Goal: Feedback & Contribution: Contribute content

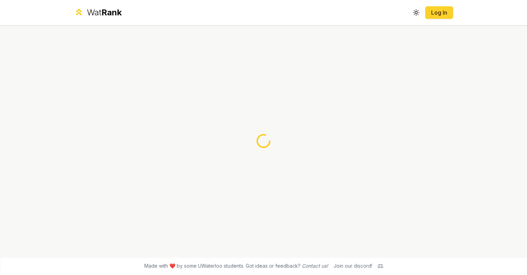
click at [435, 17] on button "Log In" at bounding box center [439, 12] width 28 height 13
click at [380, 267] on icon at bounding box center [380, 266] width 5 height 4
click at [437, 18] on button "Log In" at bounding box center [439, 12] width 28 height 13
click at [120, 10] on span "Rank" at bounding box center [111, 12] width 20 height 10
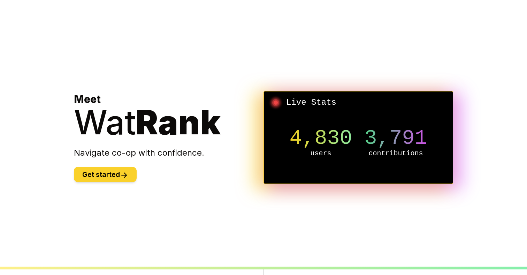
click at [99, 172] on button "Get started" at bounding box center [105, 174] width 63 height 15
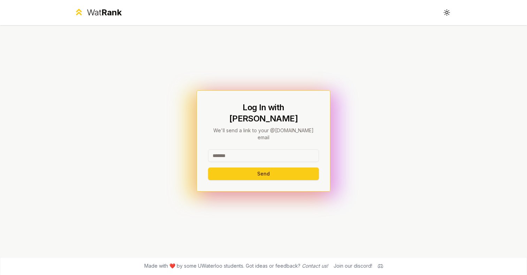
click at [281, 149] on input at bounding box center [263, 155] width 111 height 13
type input "*******"
click at [208, 167] on button "Send" at bounding box center [263, 173] width 111 height 13
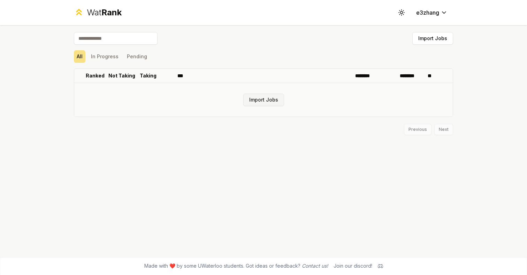
click at [268, 96] on button "Import Jobs" at bounding box center [263, 99] width 41 height 13
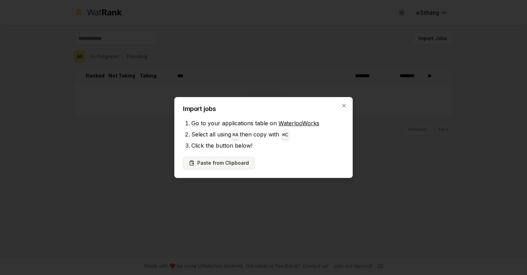
click at [231, 161] on button "Paste from Clipboard" at bounding box center [219, 163] width 72 height 13
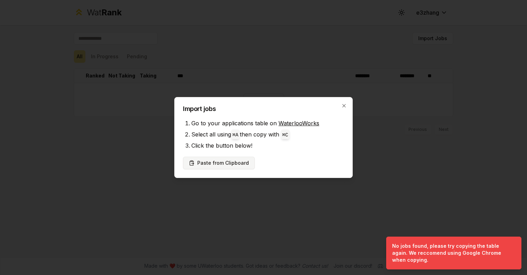
click at [240, 163] on button "Paste from Clipboard" at bounding box center [219, 163] width 72 height 13
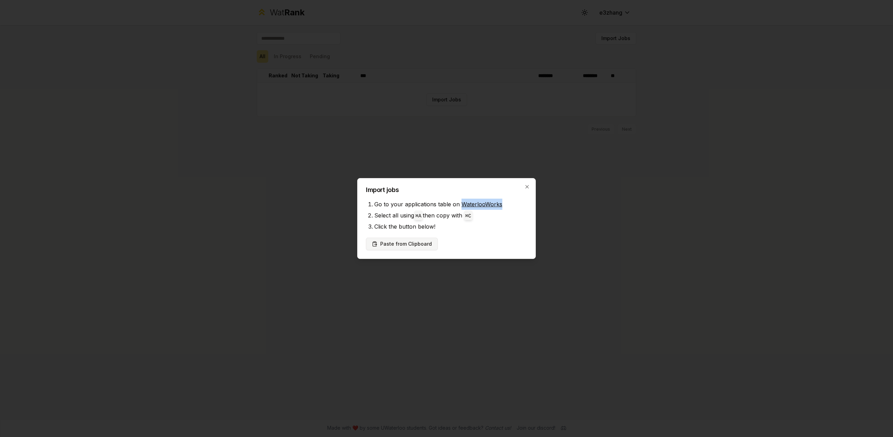
click at [426, 240] on button "Paste from Clipboard" at bounding box center [402, 244] width 72 height 13
click at [394, 246] on button "Paste from Clipboard" at bounding box center [402, 244] width 72 height 13
click at [471, 209] on li "Go to your applications table on WaterlooWorks" at bounding box center [450, 204] width 153 height 11
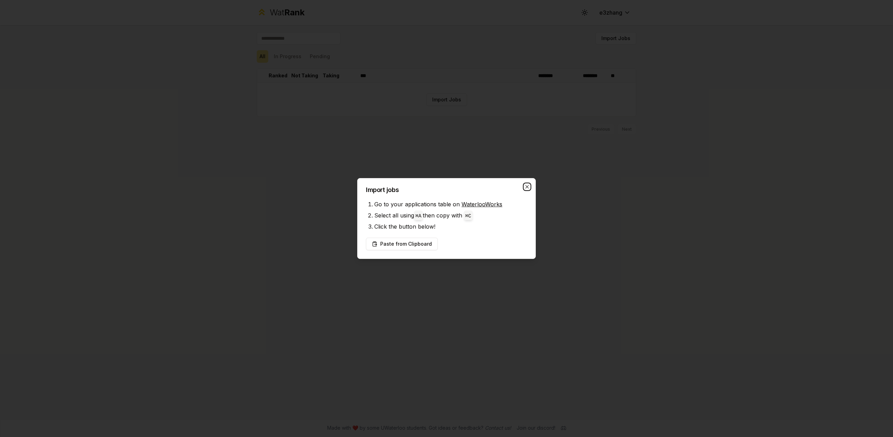
click at [527, 188] on icon "button" at bounding box center [527, 187] width 6 height 6
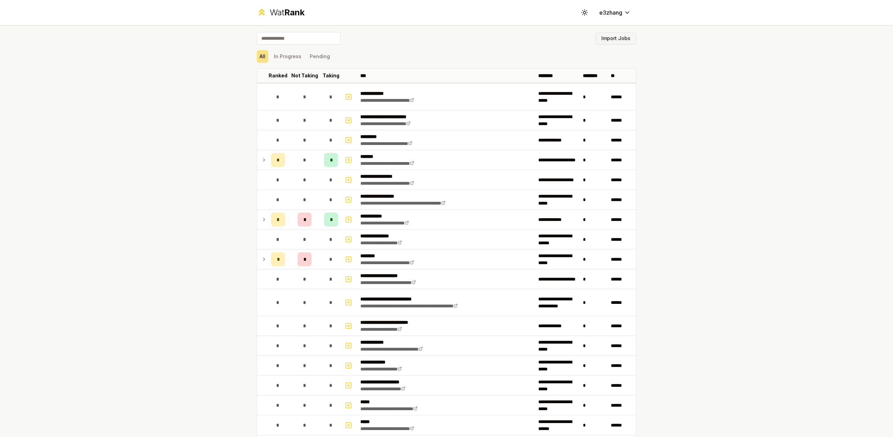
click at [527, 41] on button "Import Jobs" at bounding box center [615, 38] width 41 height 13
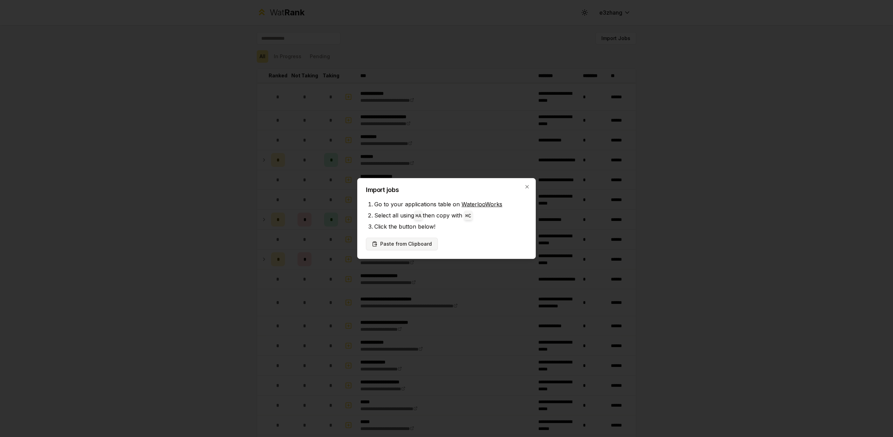
click at [403, 245] on button "Paste from Clipboard" at bounding box center [402, 244] width 72 height 13
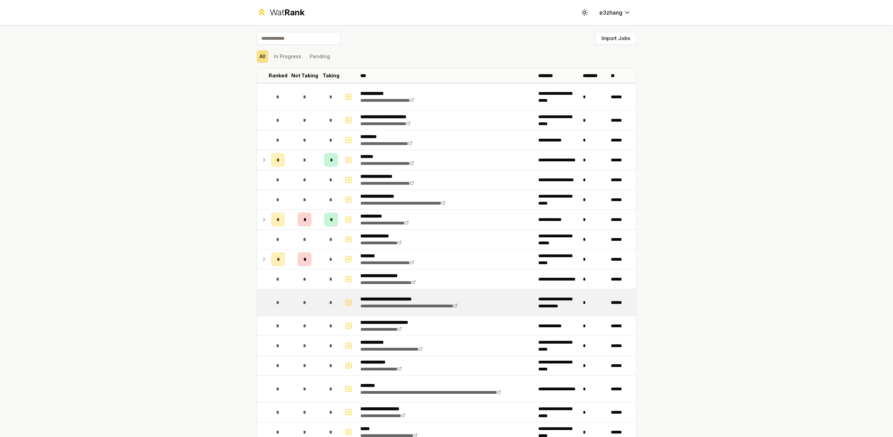
click at [388, 274] on p "**********" at bounding box center [423, 299] width 127 height 7
click at [341, 274] on td at bounding box center [349, 302] width 17 height 27
click at [348, 274] on icon "button" at bounding box center [348, 302] width 7 height 8
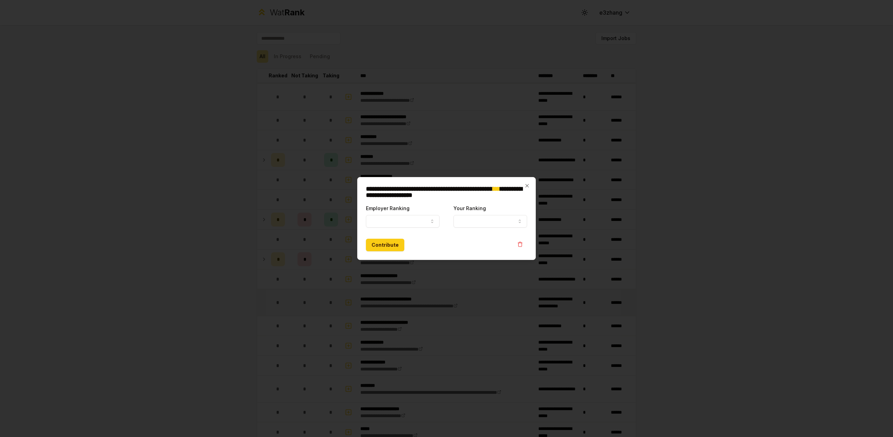
select select
click at [429, 224] on button "Employer Ranking" at bounding box center [403, 221] width 74 height 13
select select "******"
click at [481, 229] on form "**********" at bounding box center [446, 227] width 161 height 47
click at [483, 223] on button "Your Ranking" at bounding box center [490, 221] width 74 height 13
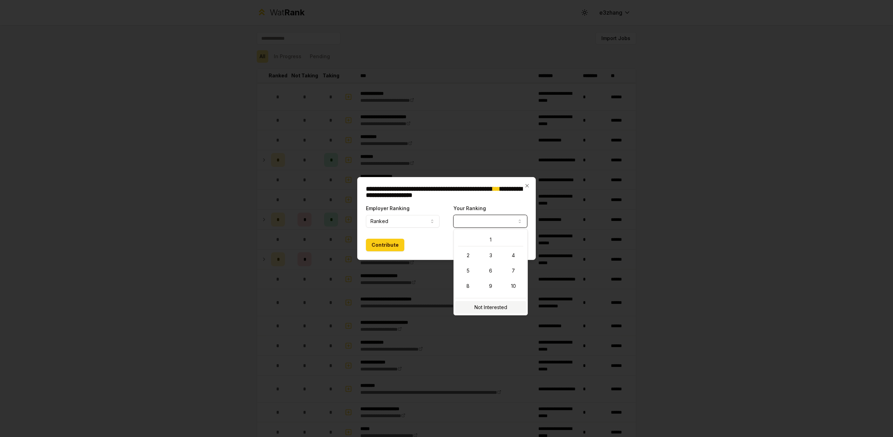
select select "**********"
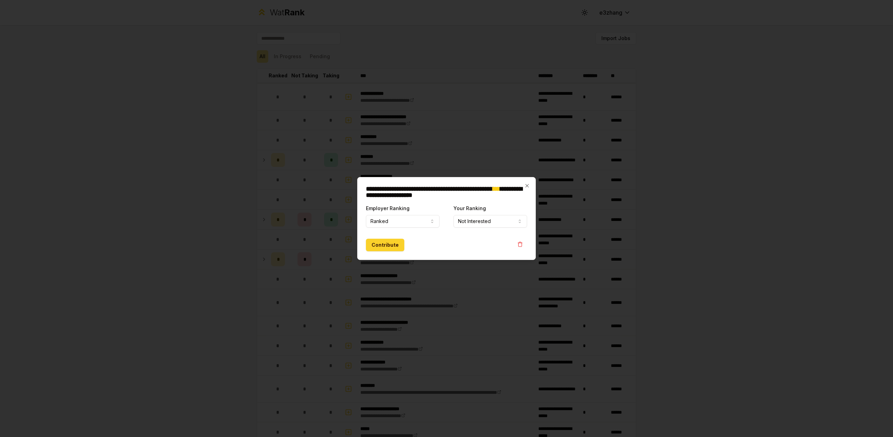
click at [392, 248] on button "Contribute" at bounding box center [385, 245] width 38 height 13
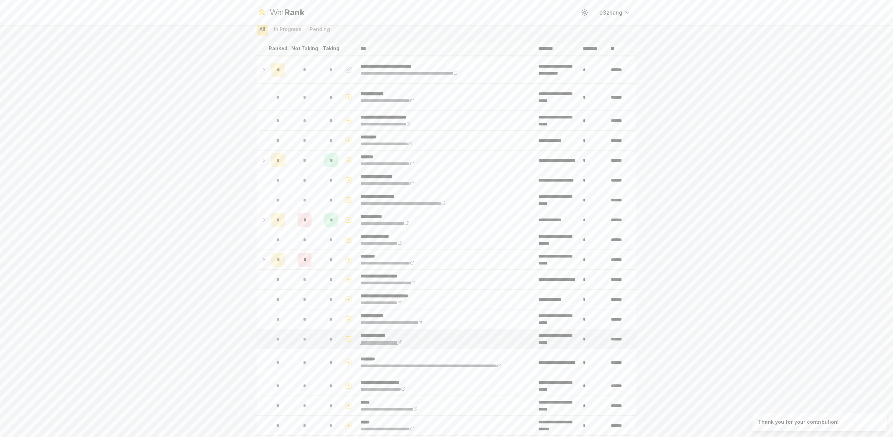
scroll to position [34, 0]
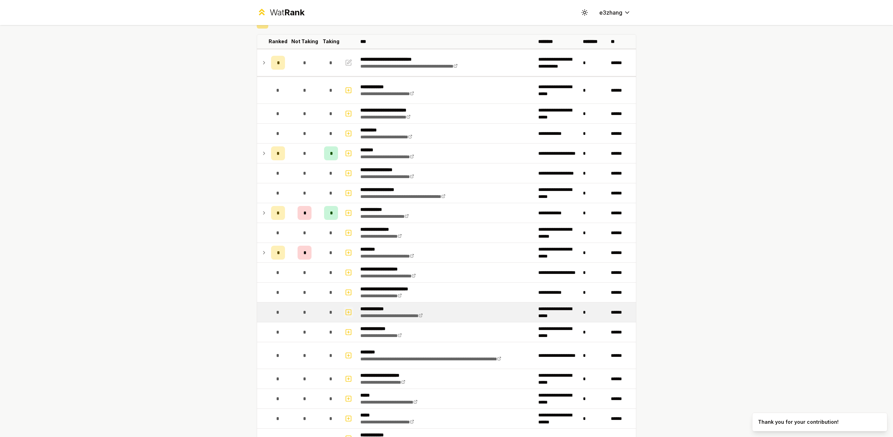
click at [346, 274] on icon "button" at bounding box center [348, 312] width 7 height 8
select select
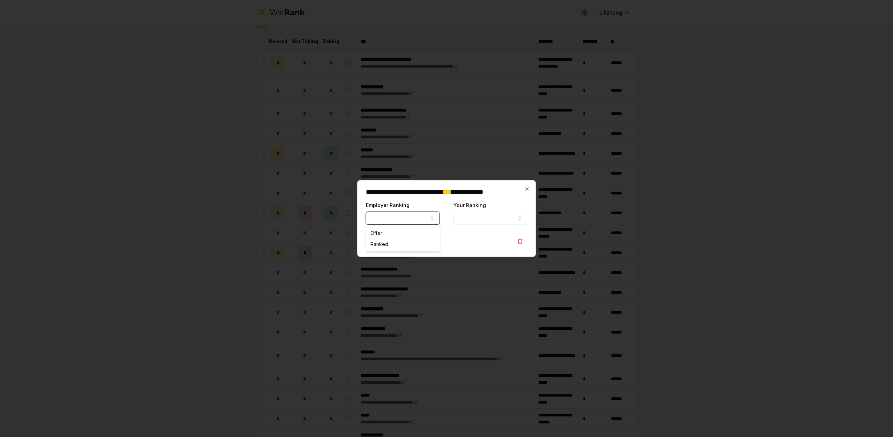
click at [412, 217] on button "Employer Ranking" at bounding box center [403, 218] width 74 height 13
click at [401, 217] on button "Ranked" at bounding box center [403, 218] width 74 height 13
select select "*****"
click at [490, 222] on button "Your Ranking" at bounding box center [490, 218] width 74 height 13
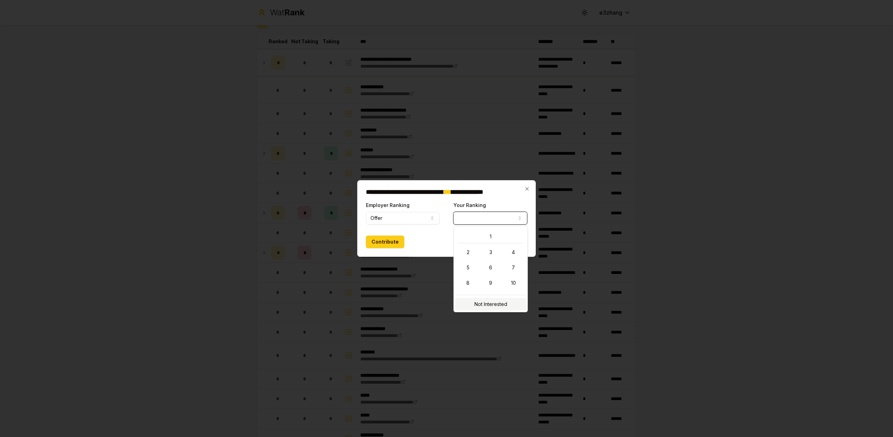
select select "**********"
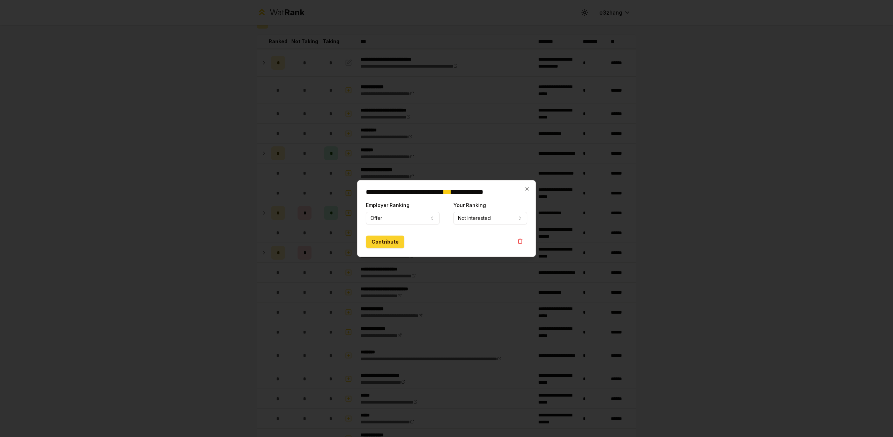
click at [388, 236] on button "Contribute" at bounding box center [385, 242] width 38 height 13
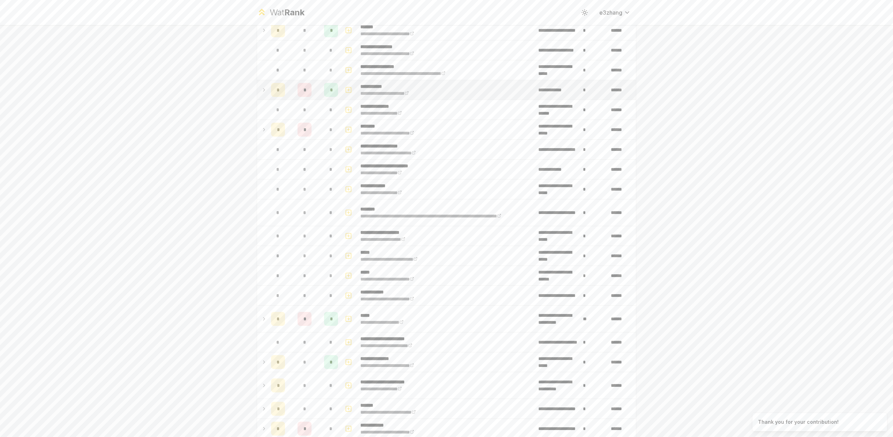
scroll to position [179, 0]
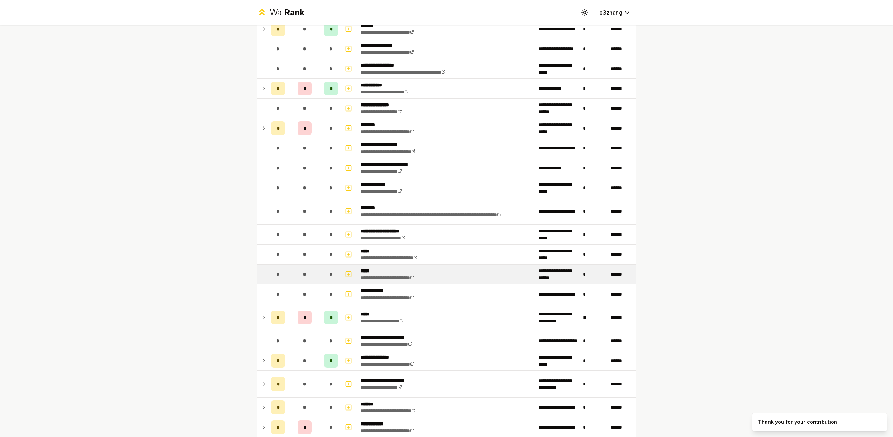
click at [465, 274] on td "**********" at bounding box center [446, 275] width 178 height 20
click at [366, 271] on p "*****" at bounding box center [395, 270] width 70 height 7
click at [348, 273] on icon "button" at bounding box center [348, 274] width 7 height 8
select select
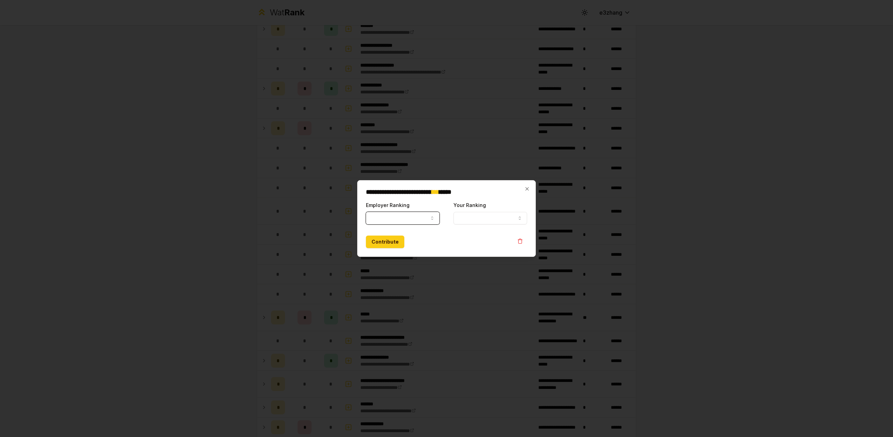
click at [425, 217] on button "Employer Ranking" at bounding box center [403, 218] width 74 height 13
select select "*****"
click at [473, 223] on button "Your Ranking" at bounding box center [490, 218] width 74 height 13
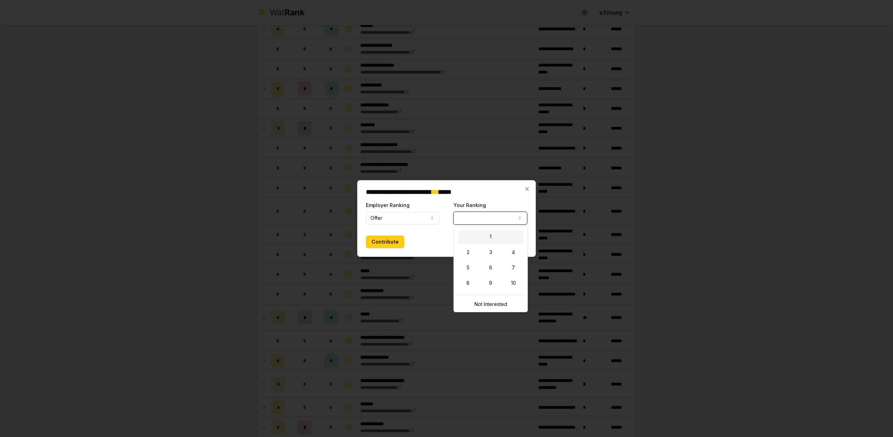
select select "*"
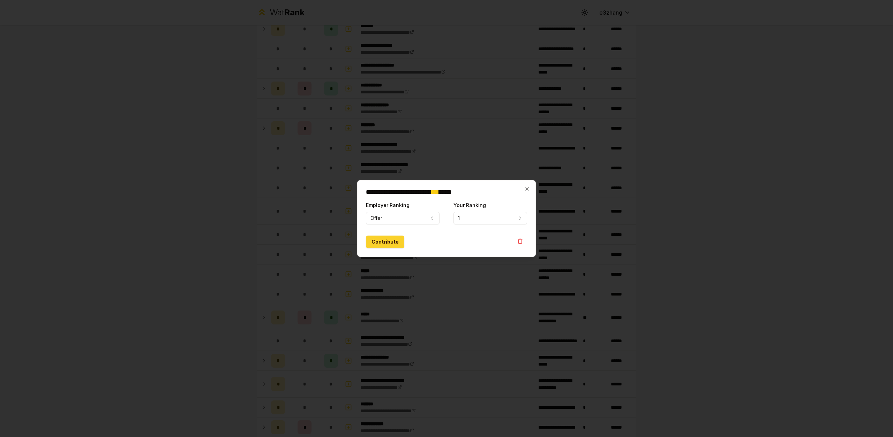
click at [395, 242] on button "Contribute" at bounding box center [385, 242] width 38 height 13
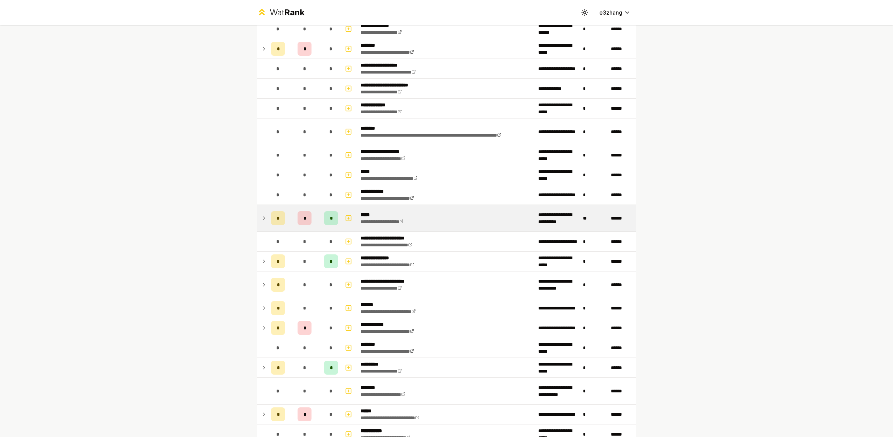
scroll to position [0, 0]
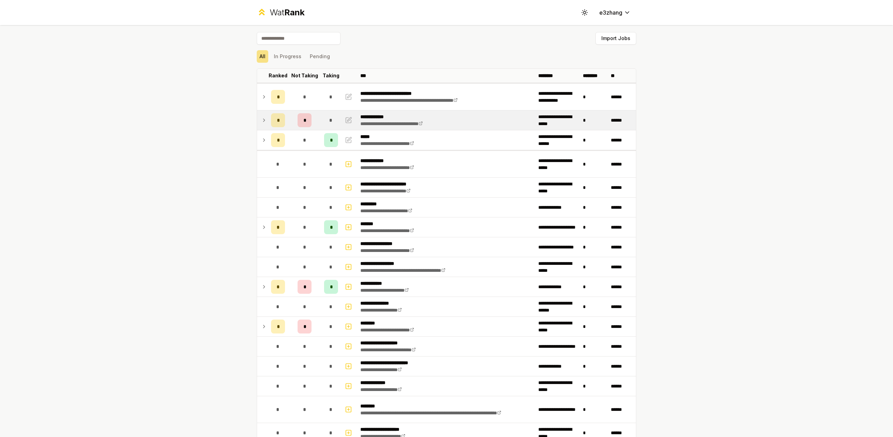
click at [261, 120] on icon at bounding box center [264, 120] width 6 height 8
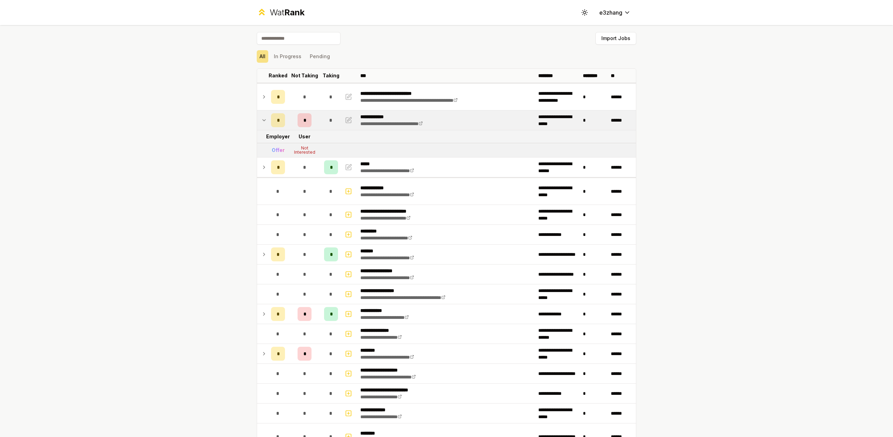
click at [279, 119] on div "*" at bounding box center [278, 120] width 14 height 14
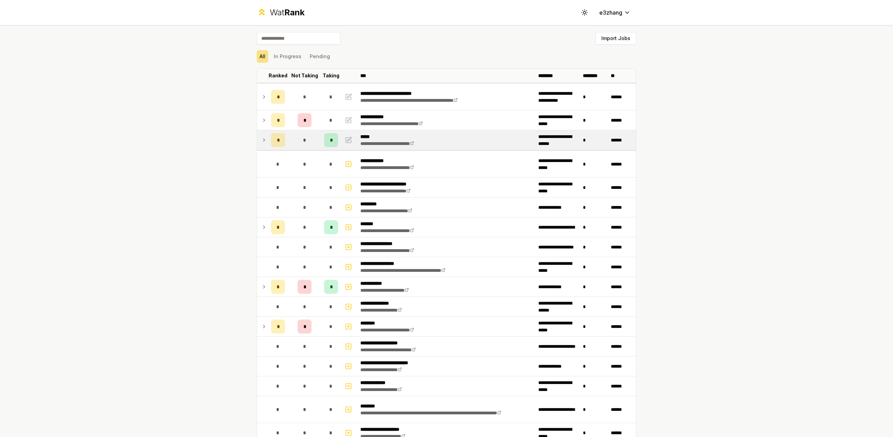
click at [273, 136] on div "*" at bounding box center [278, 140] width 14 height 14
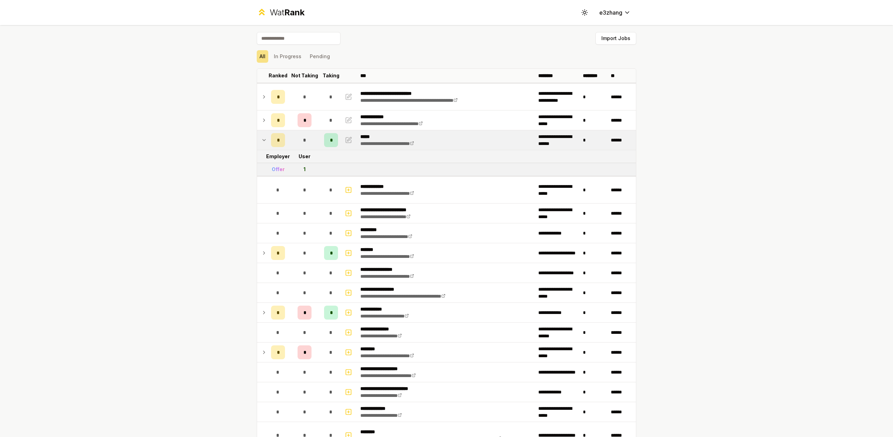
click at [273, 136] on div "*" at bounding box center [278, 140] width 14 height 14
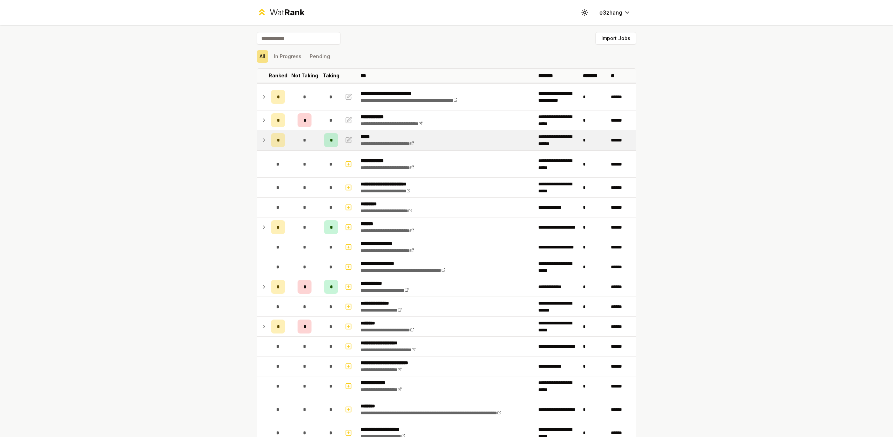
click at [288, 141] on td "*" at bounding box center [304, 140] width 33 height 20
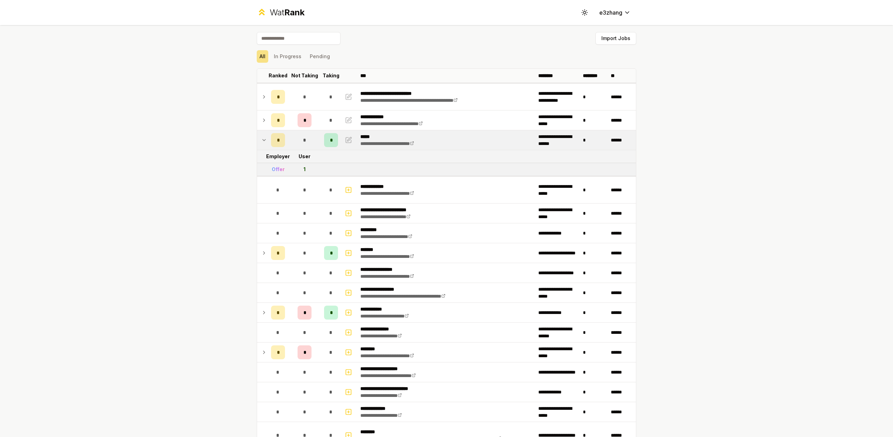
click at [288, 141] on td "*" at bounding box center [304, 140] width 33 height 20
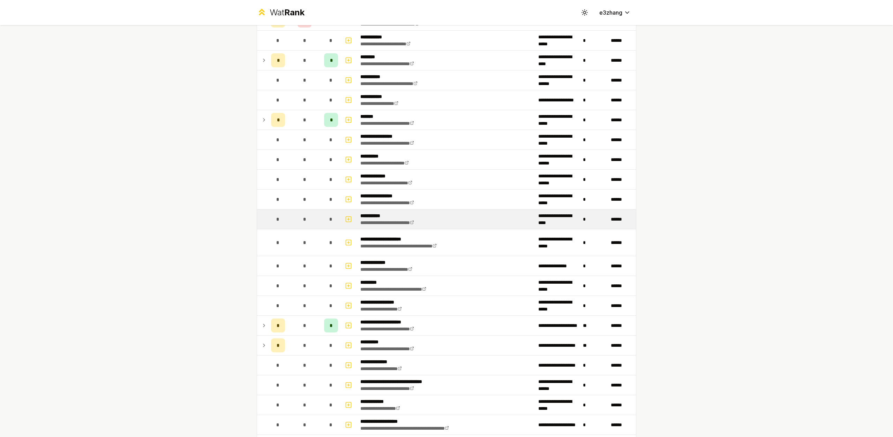
scroll to position [733, 0]
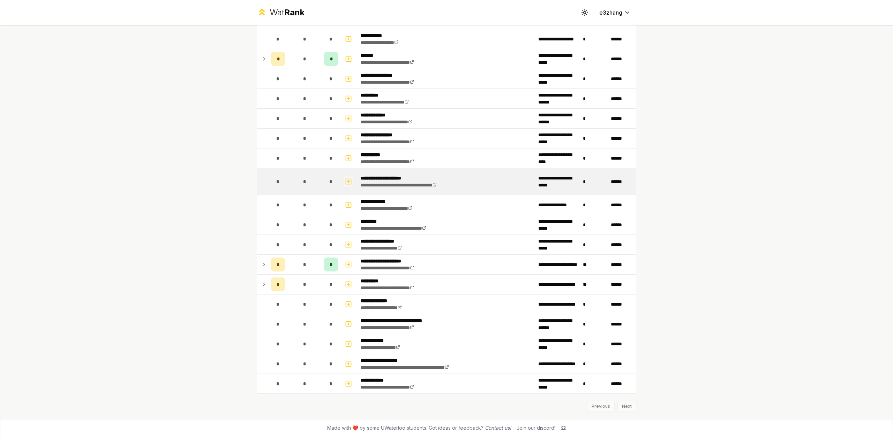
click at [346, 183] on icon "button" at bounding box center [348, 181] width 7 height 8
select select
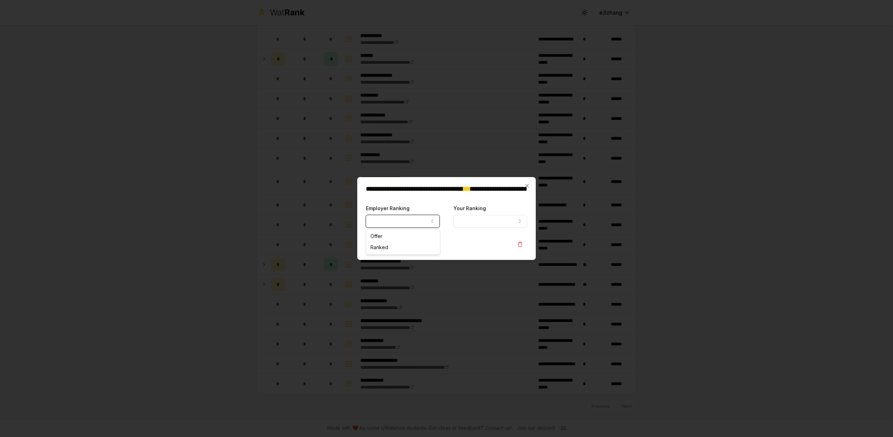
click at [397, 216] on button "Employer Ranking" at bounding box center [403, 221] width 74 height 13
select select "*****"
click at [462, 223] on button "Your Ranking" at bounding box center [490, 221] width 74 height 13
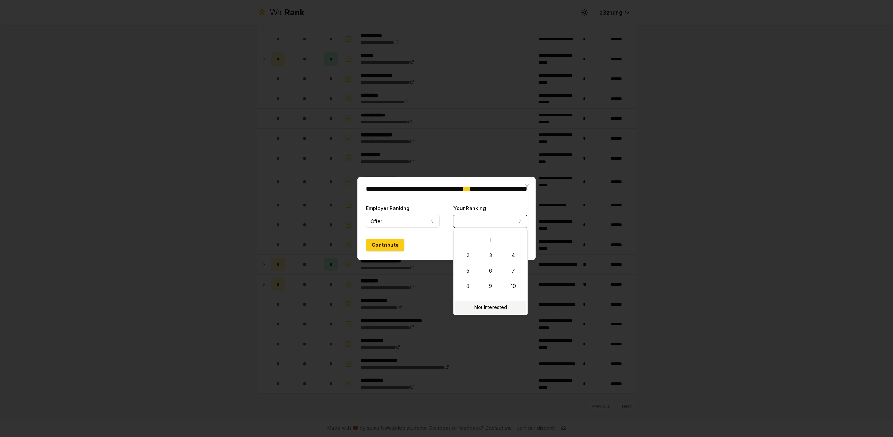
select select "**********"
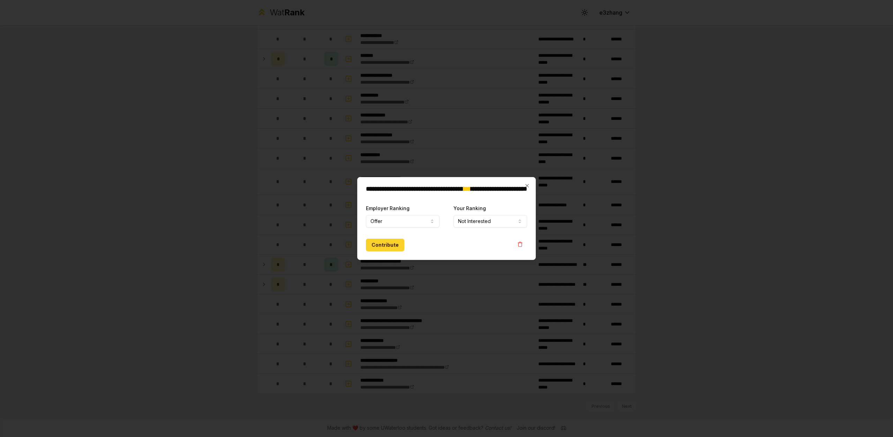
click at [398, 248] on button "Contribute" at bounding box center [385, 245] width 38 height 13
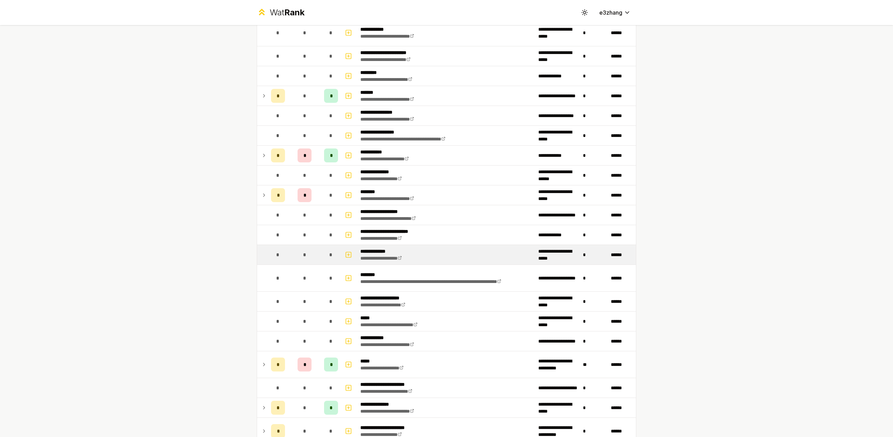
scroll to position [0, 0]
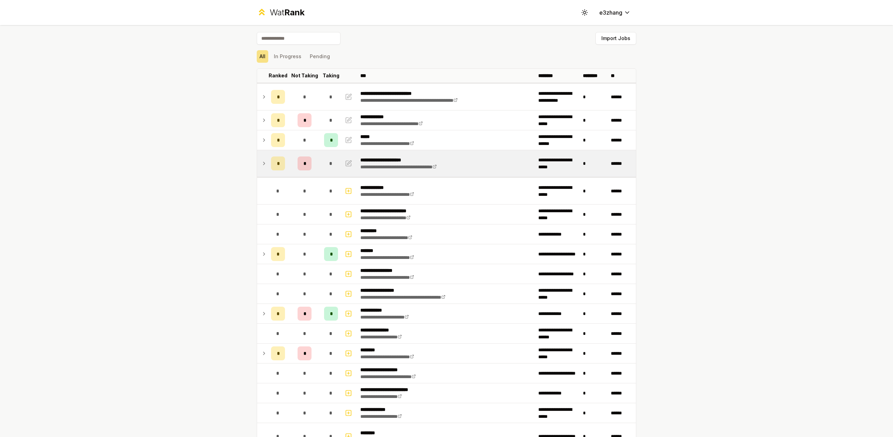
click at [261, 161] on icon at bounding box center [264, 163] width 6 height 8
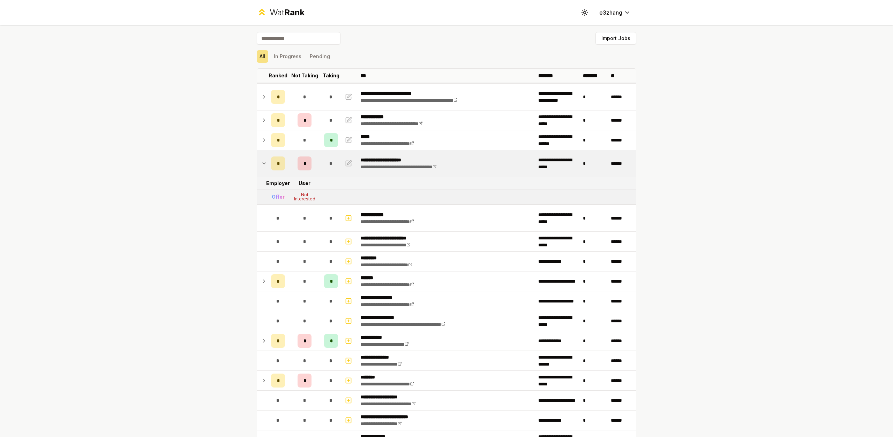
click at [278, 164] on div "*" at bounding box center [278, 164] width 14 height 14
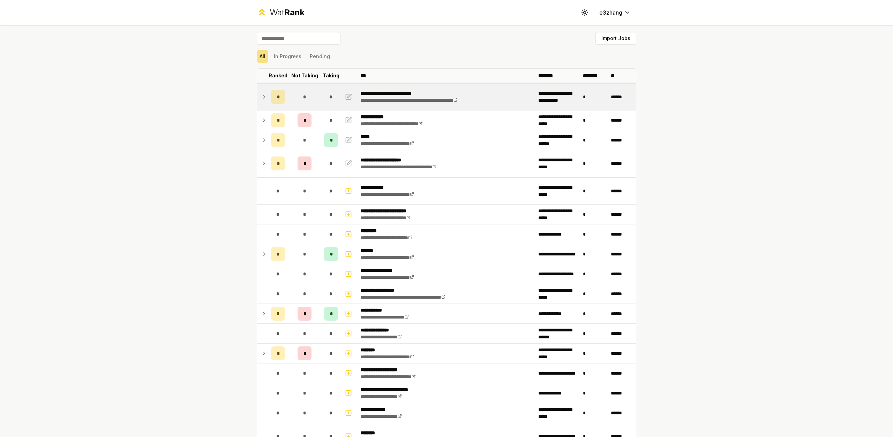
click at [263, 98] on icon at bounding box center [263, 97] width 1 height 3
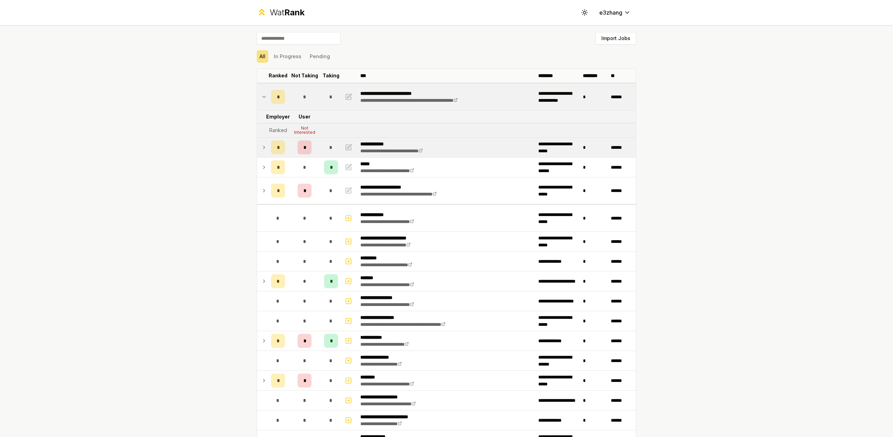
click at [262, 152] on td at bounding box center [262, 148] width 11 height 20
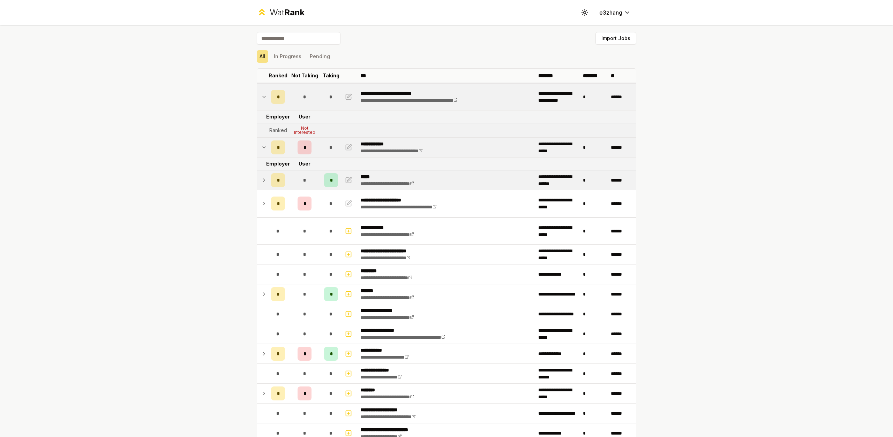
click at [261, 183] on icon at bounding box center [264, 180] width 6 height 8
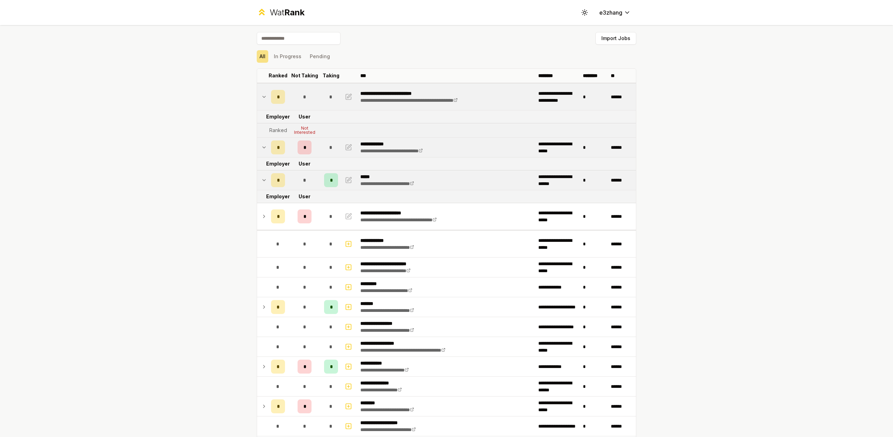
click at [261, 212] on icon at bounding box center [264, 216] width 6 height 8
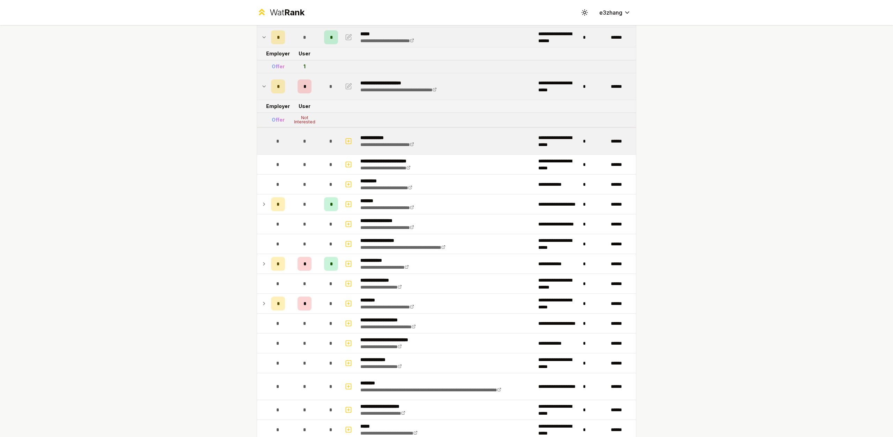
scroll to position [251, 0]
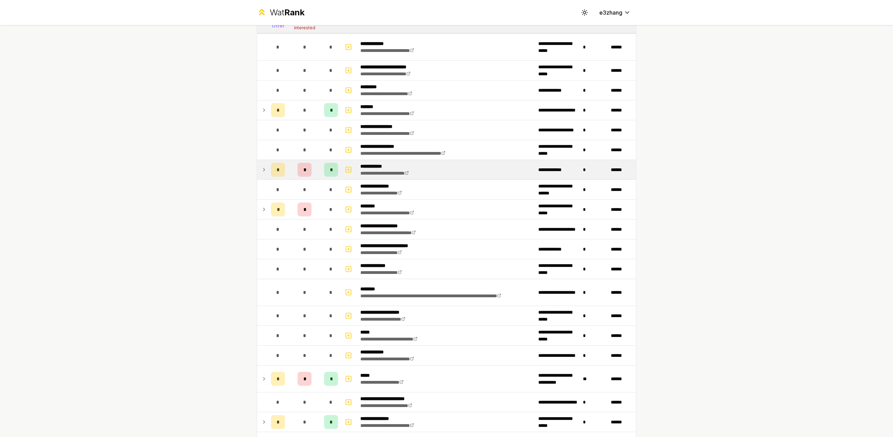
click at [263, 169] on icon at bounding box center [263, 169] width 1 height 3
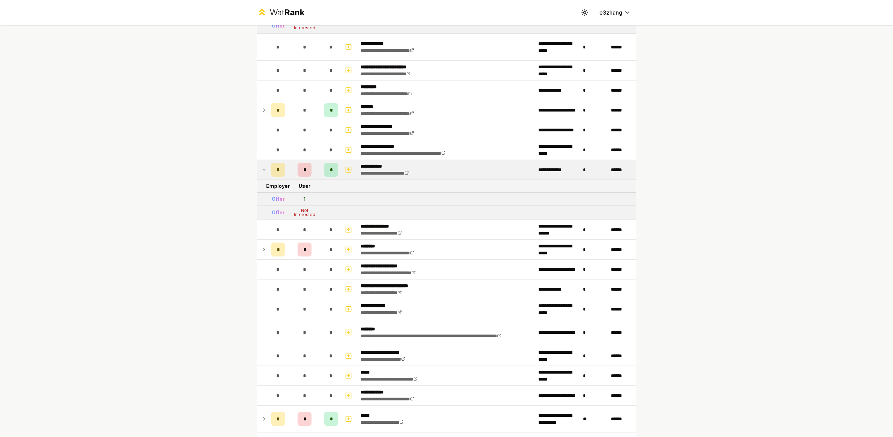
click at [303, 200] on div "1" at bounding box center [304, 199] width 2 height 7
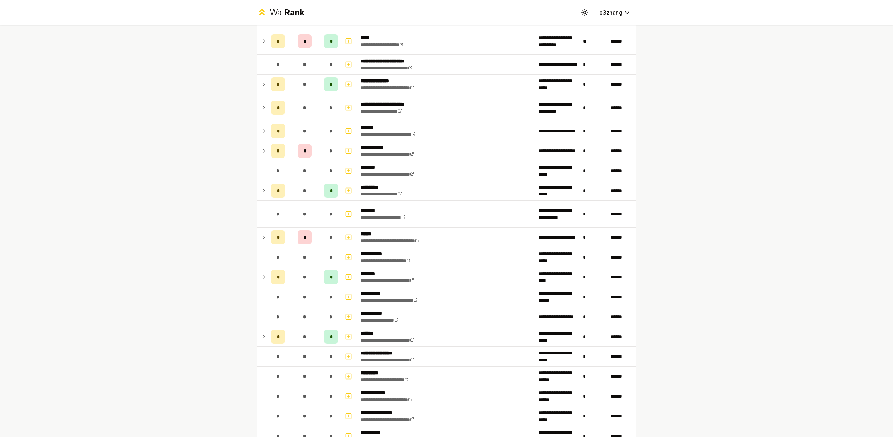
scroll to position [847, 0]
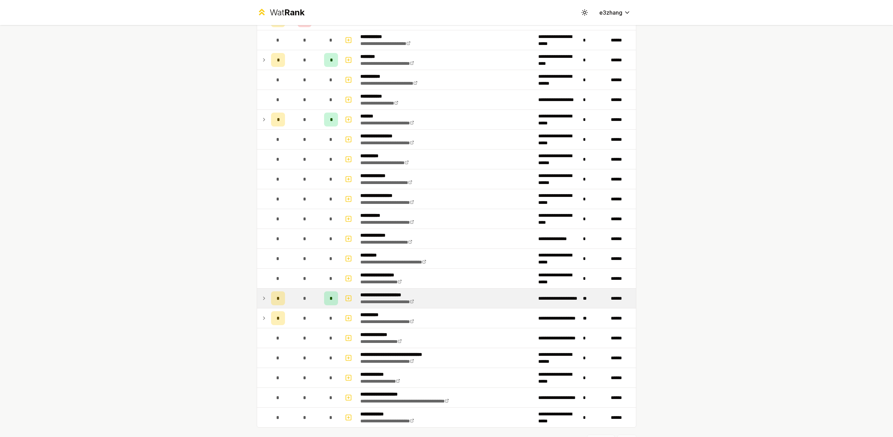
click at [263, 274] on icon at bounding box center [263, 298] width 1 height 3
